Goal: Transaction & Acquisition: Obtain resource

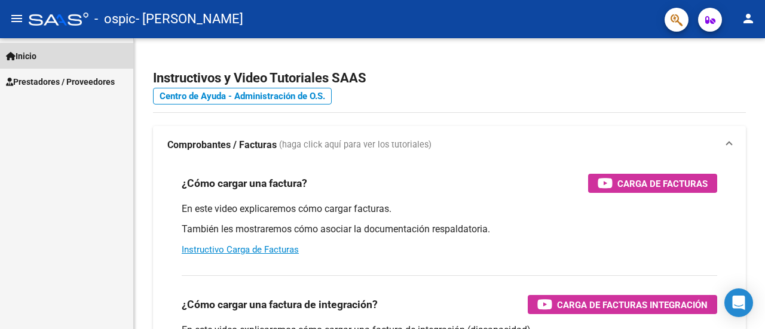
click at [60, 60] on link "Inicio" at bounding box center [66, 56] width 133 height 26
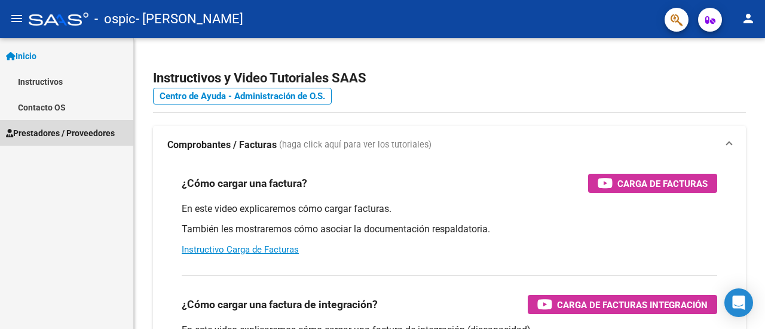
click at [90, 137] on span "Prestadores / Proveedores" at bounding box center [60, 133] width 109 height 13
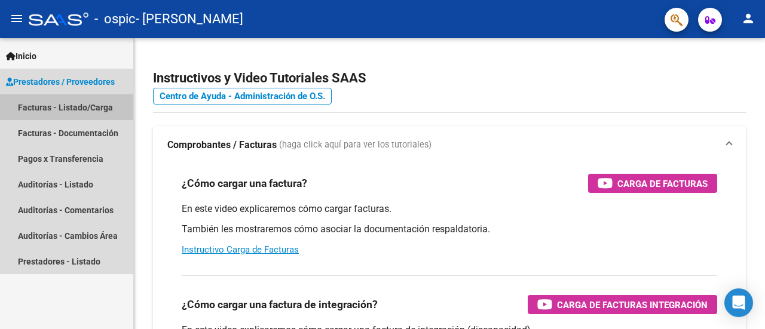
click at [95, 105] on link "Facturas - Listado/Carga" at bounding box center [66, 107] width 133 height 26
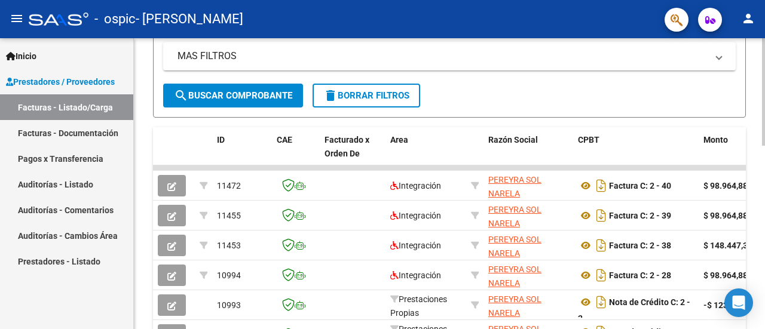
click at [764, 170] on div at bounding box center [763, 196] width 3 height 108
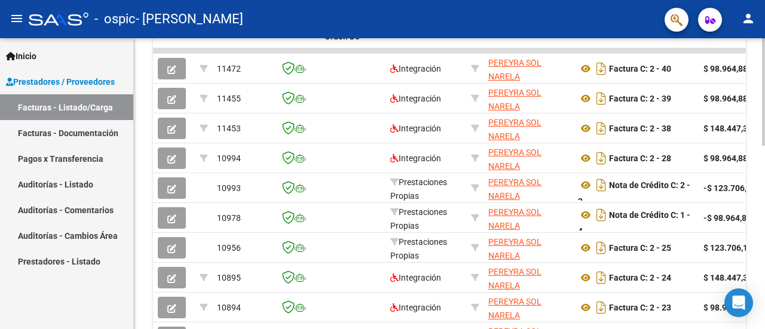
scroll to position [496, 0]
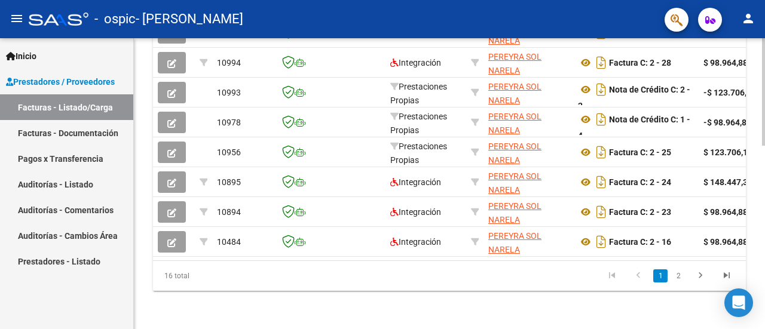
click at [764, 266] on div at bounding box center [763, 276] width 3 height 108
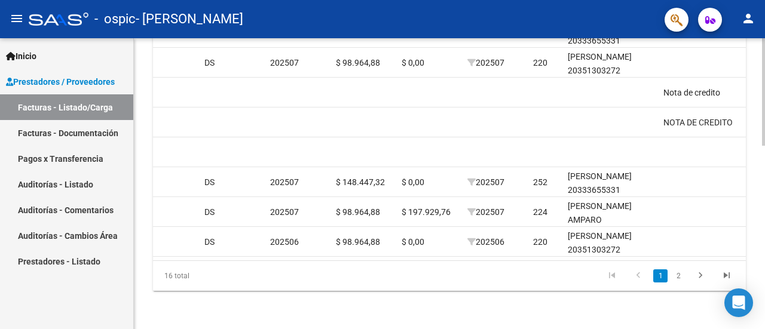
scroll to position [0, 1433]
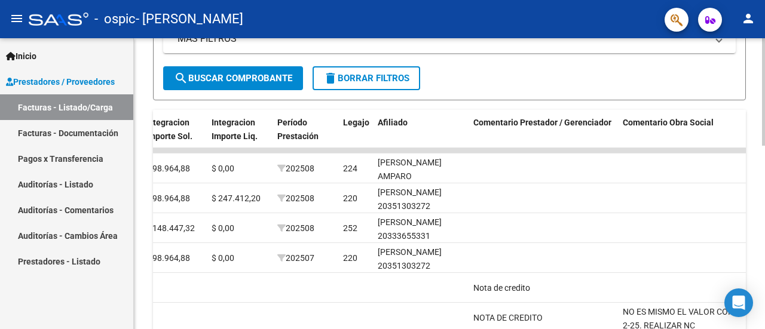
click at [762, 195] on div at bounding box center [763, 202] width 3 height 108
click at [762, 195] on div at bounding box center [763, 203] width 3 height 108
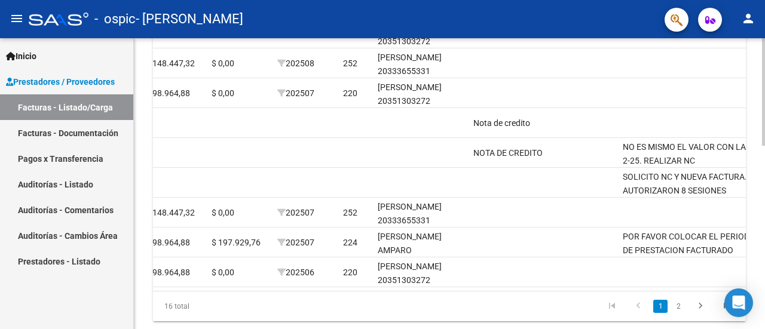
click at [764, 257] on div at bounding box center [763, 264] width 3 height 108
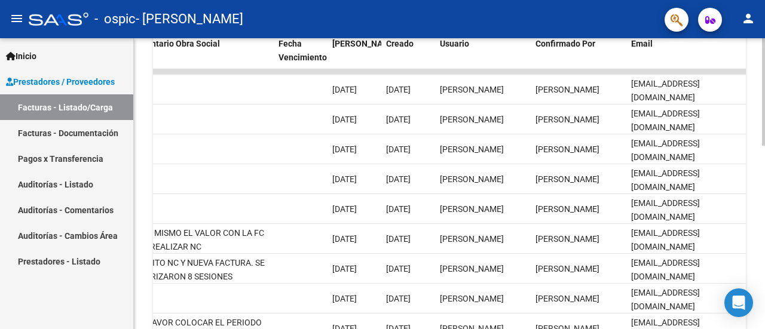
scroll to position [383, 0]
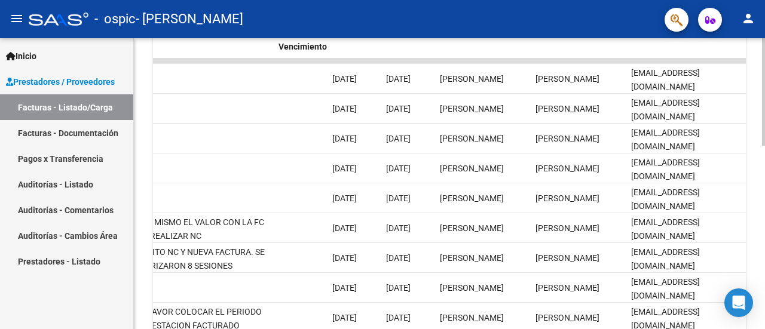
click at [764, 197] on div at bounding box center [763, 236] width 3 height 108
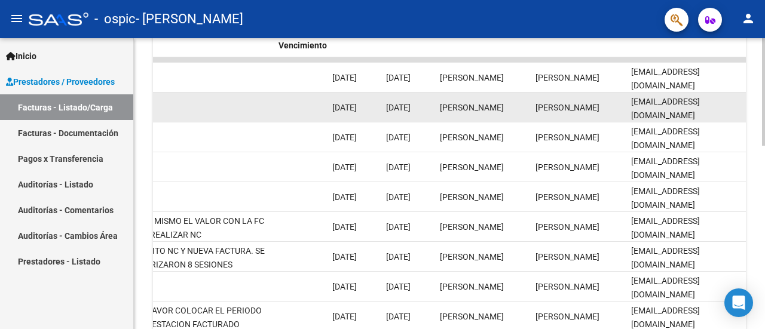
click at [357, 104] on span "[DATE]" at bounding box center [344, 108] width 24 height 10
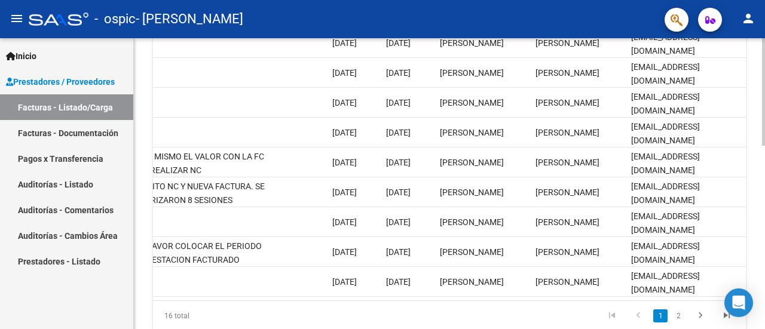
scroll to position [467, 0]
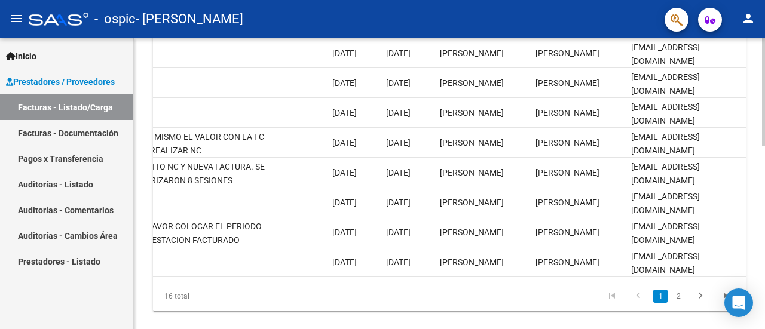
click at [762, 228] on div at bounding box center [763, 268] width 3 height 108
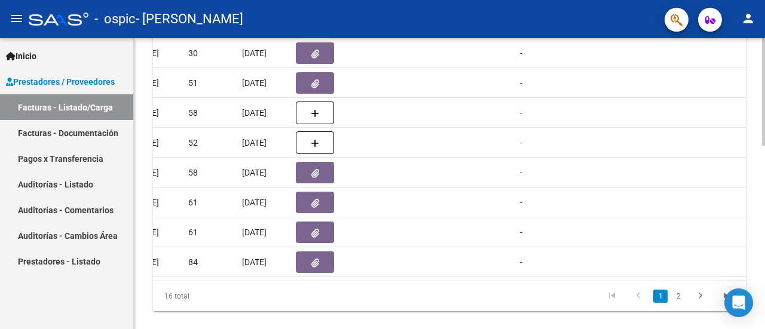
scroll to position [0, 572]
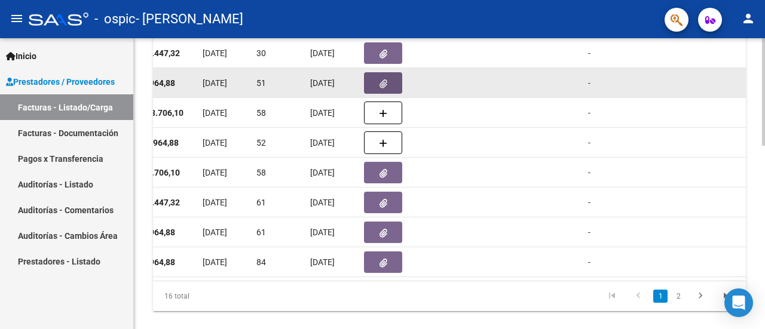
click at [375, 87] on button "button" at bounding box center [383, 83] width 38 height 22
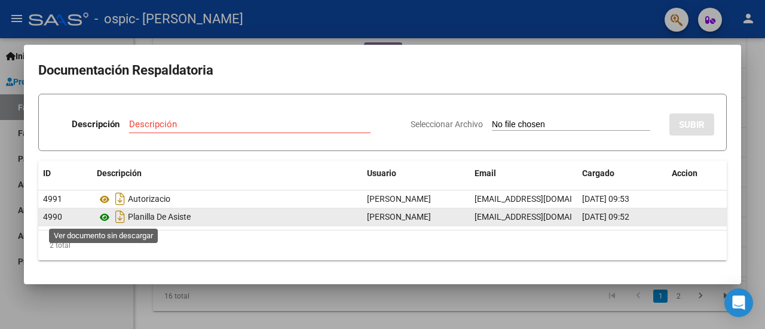
click at [106, 215] on icon at bounding box center [105, 217] width 16 height 14
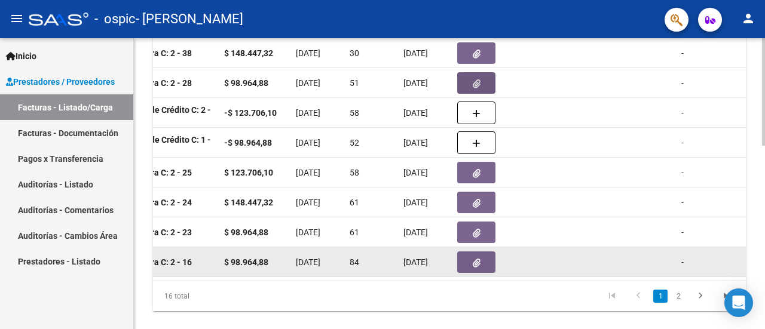
scroll to position [0, 474]
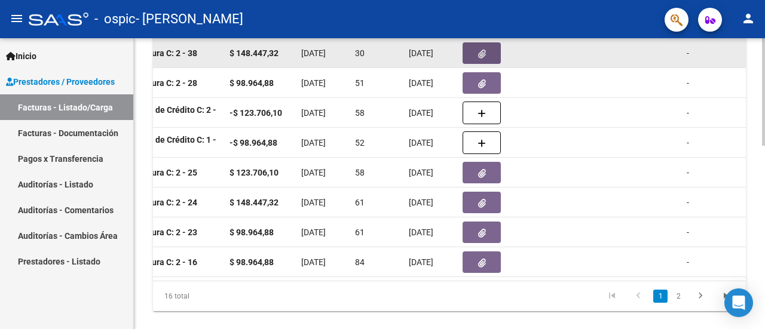
click at [477, 57] on button "button" at bounding box center [481, 53] width 38 height 22
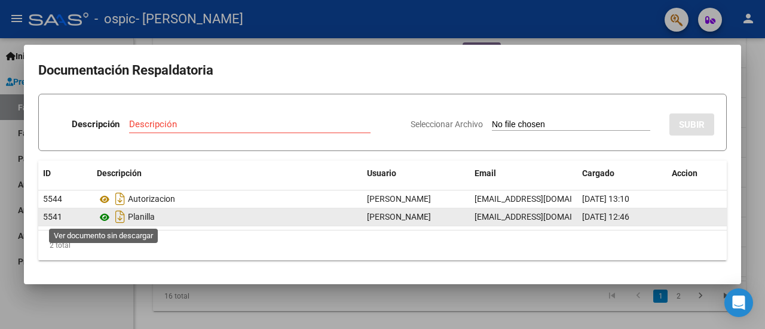
drag, startPoint x: 69, startPoint y: 243, endPoint x: 105, endPoint y: 217, distance: 43.3
click at [105, 217] on div "ID Descripción Usuario Email Cargado Accion 5544 Autorizacion [PERSON_NAME] [PE…" at bounding box center [382, 211] width 688 height 100
click at [105, 217] on icon at bounding box center [105, 217] width 16 height 14
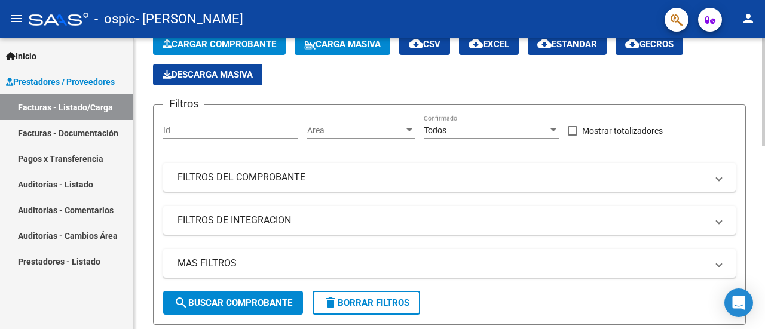
scroll to position [65, 0]
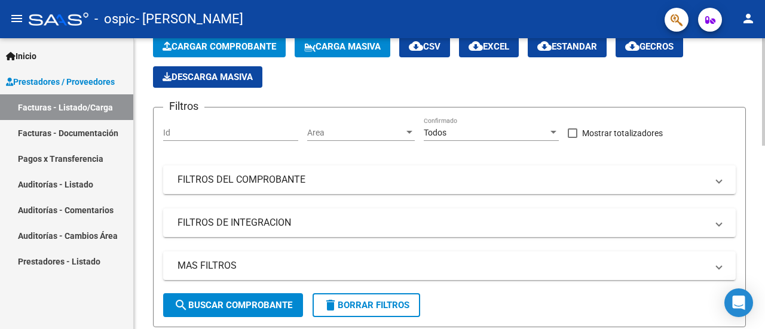
click at [763, 99] on div at bounding box center [763, 117] width 3 height 108
